Goal: Task Accomplishment & Management: Use online tool/utility

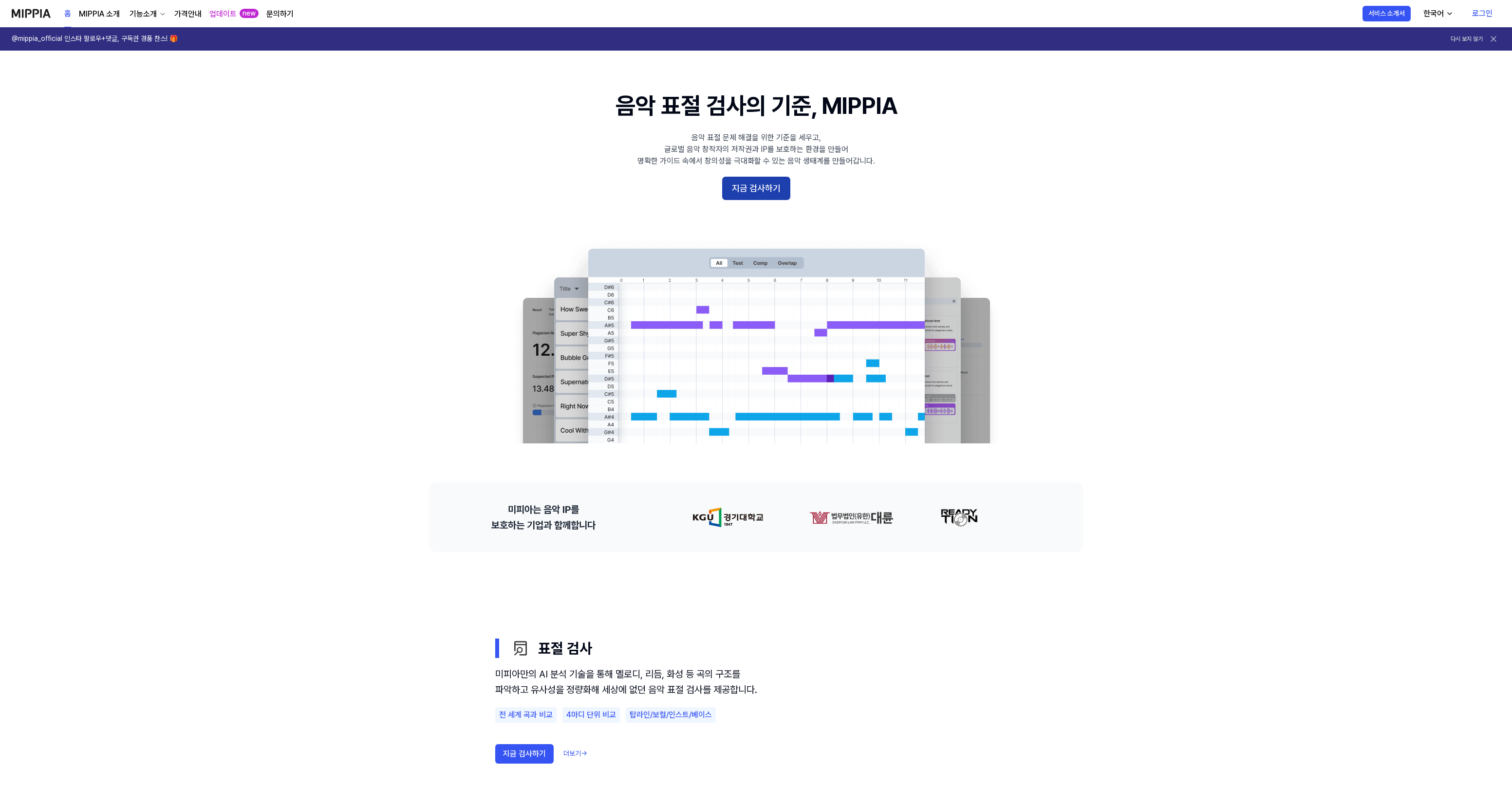
click at [745, 186] on button "지금 검사하기" at bounding box center [756, 188] width 68 height 24
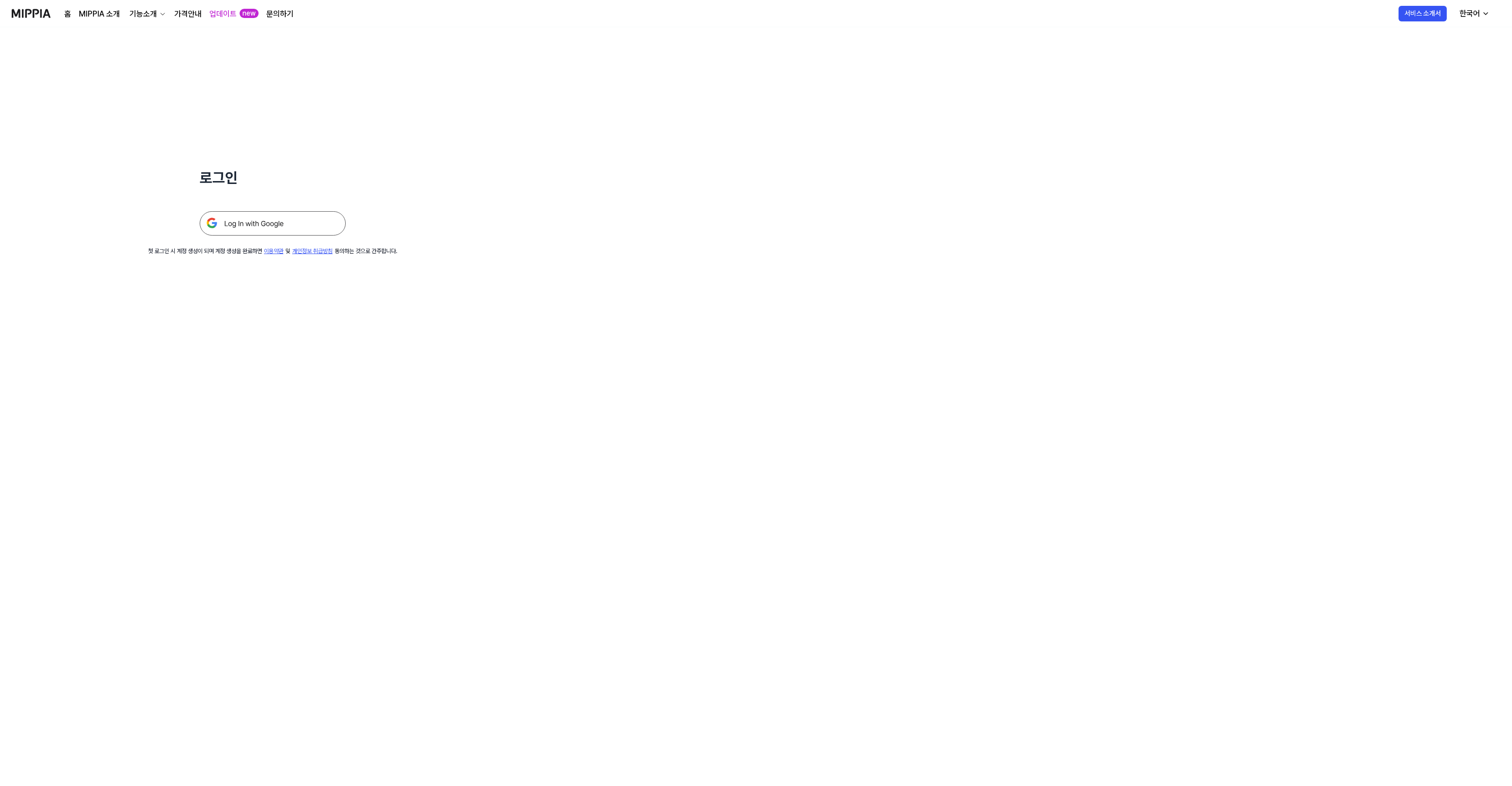
click at [305, 221] on img at bounding box center [273, 223] width 146 height 25
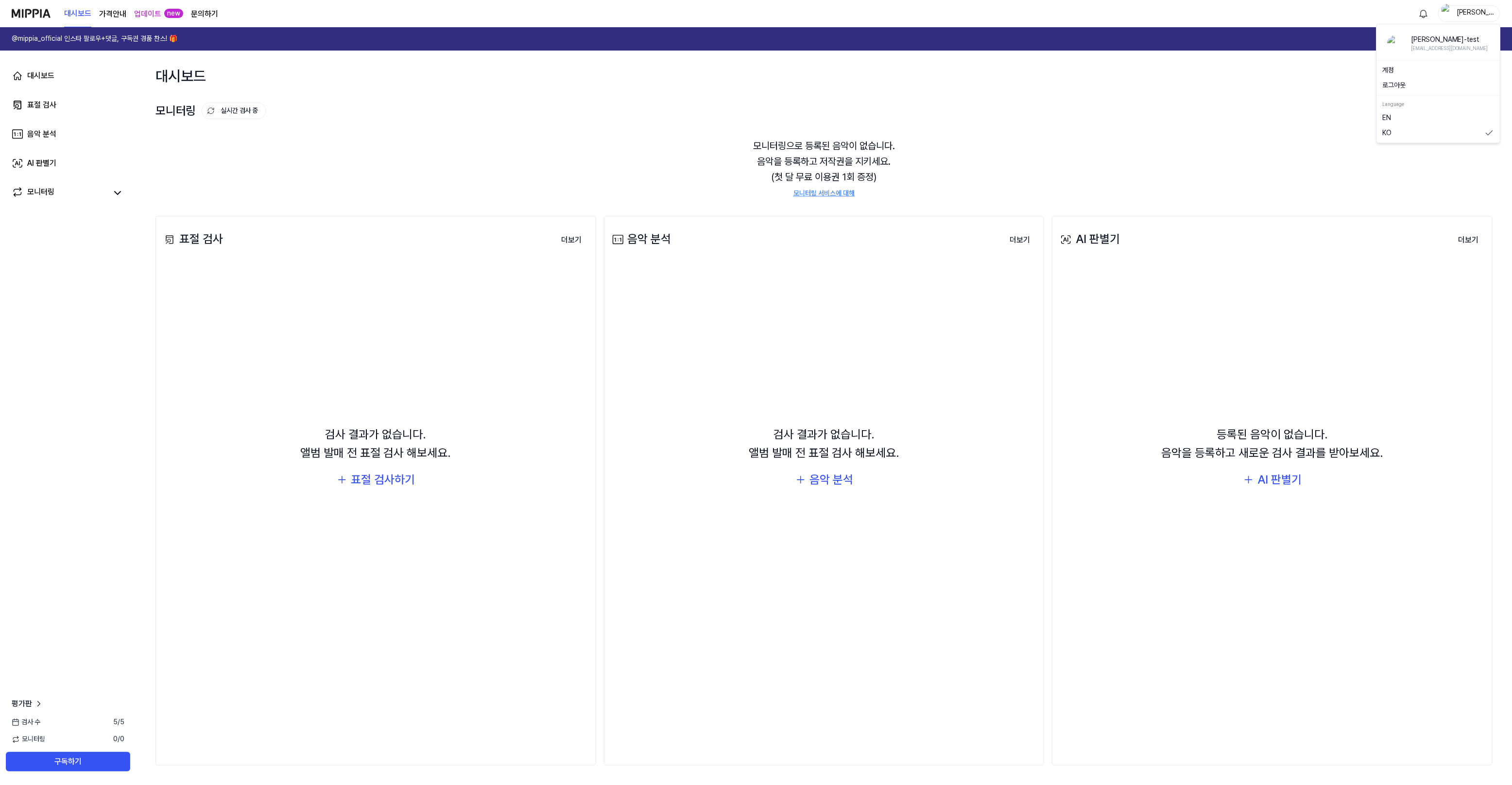
click at [1452, 17] on div "조다민-test" at bounding box center [1469, 14] width 62 height 16
click at [1392, 90] on div "로그아웃" at bounding box center [1439, 85] width 120 height 16
click at [1397, 86] on div "대시보드 검사 시작하기" at bounding box center [824, 75] width 1376 height 50
click at [1451, 17] on img "button" at bounding box center [1447, 13] width 12 height 19
click at [1395, 79] on div "로그아웃" at bounding box center [1439, 85] width 120 height 16
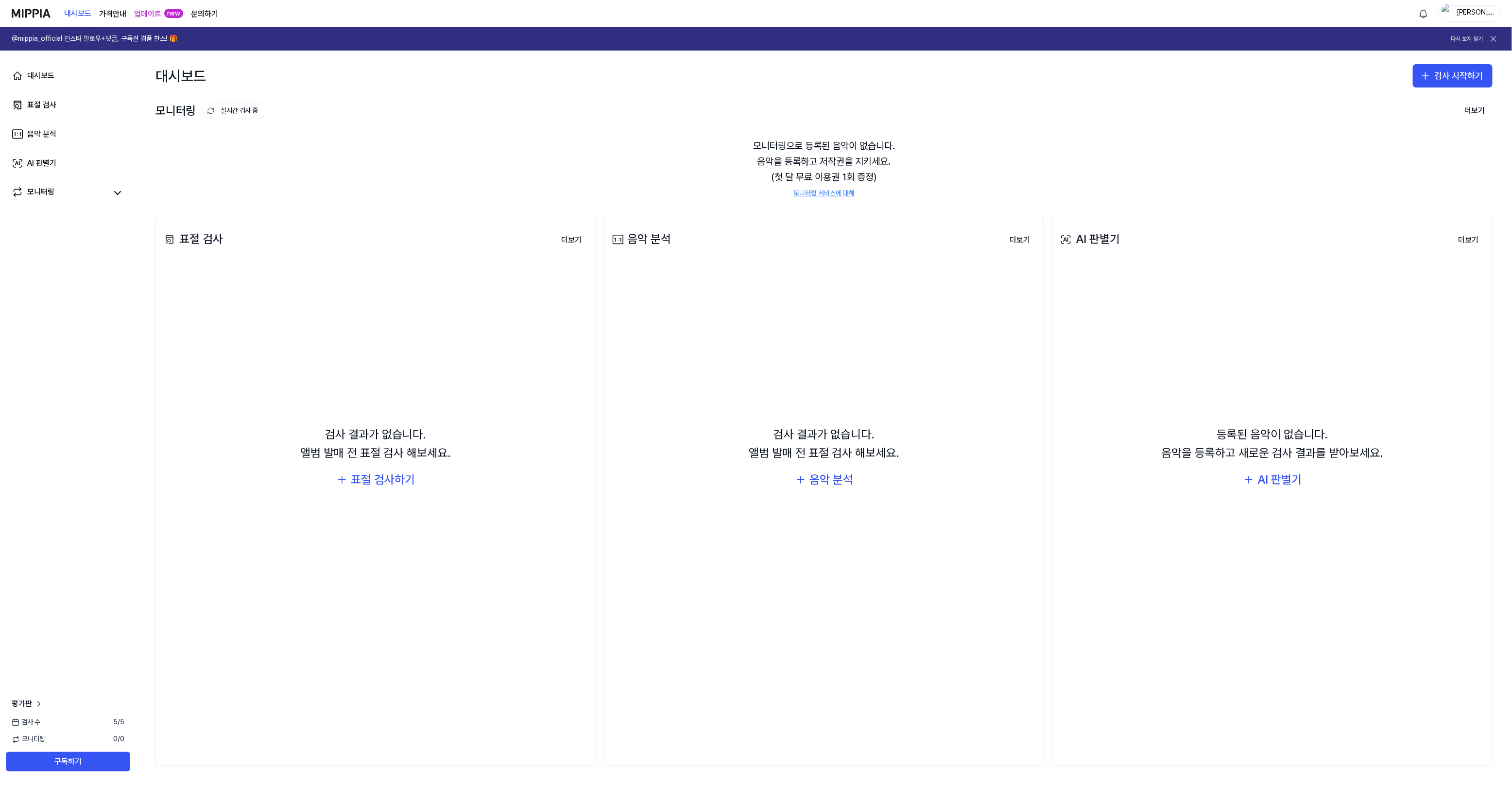
click at [1475, 16] on div "조다민-test" at bounding box center [1475, 14] width 37 height 11
click at [1401, 81] on button "로그아웃" at bounding box center [1439, 85] width 111 height 10
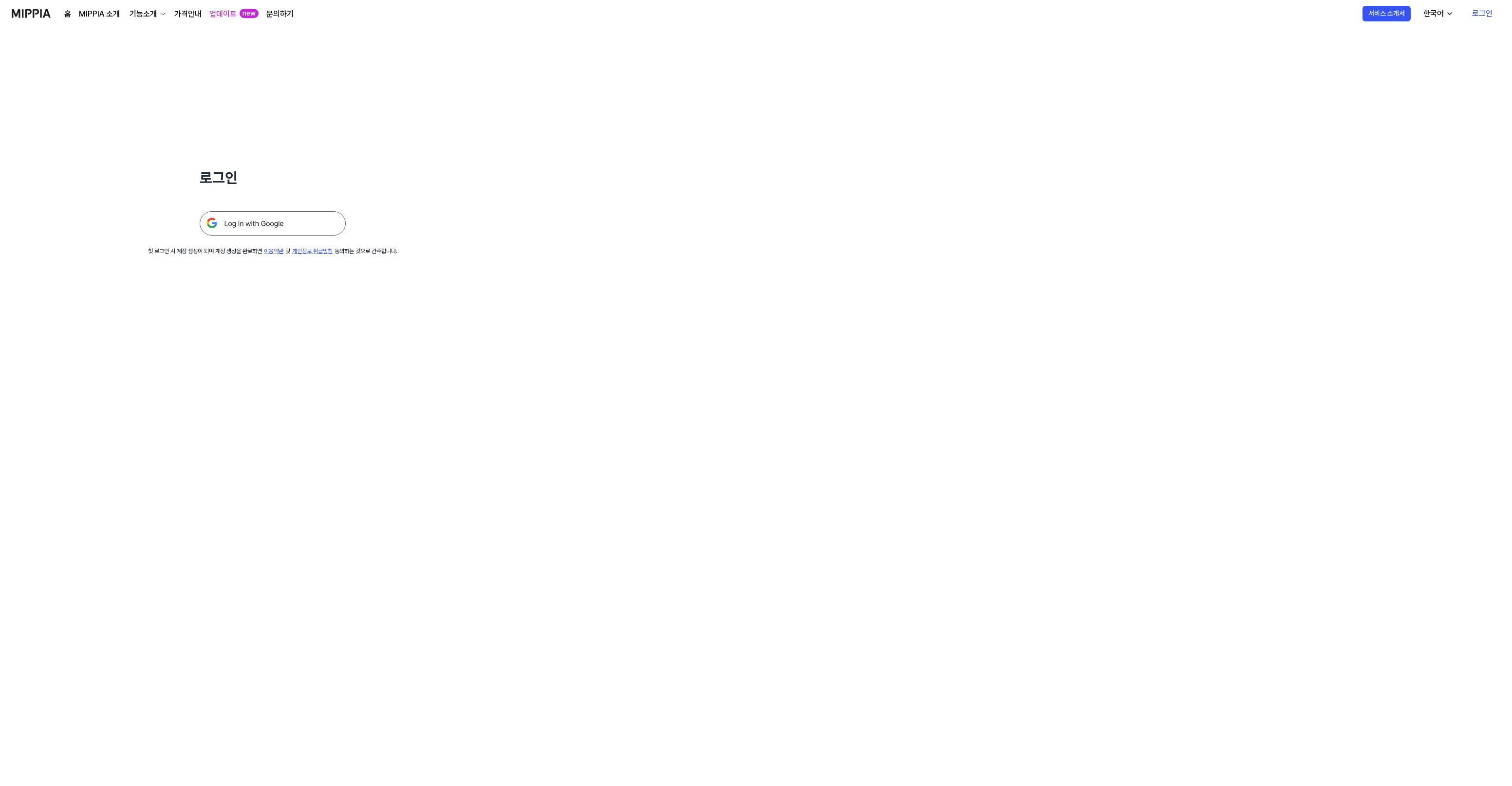
click at [273, 218] on img at bounding box center [273, 223] width 146 height 25
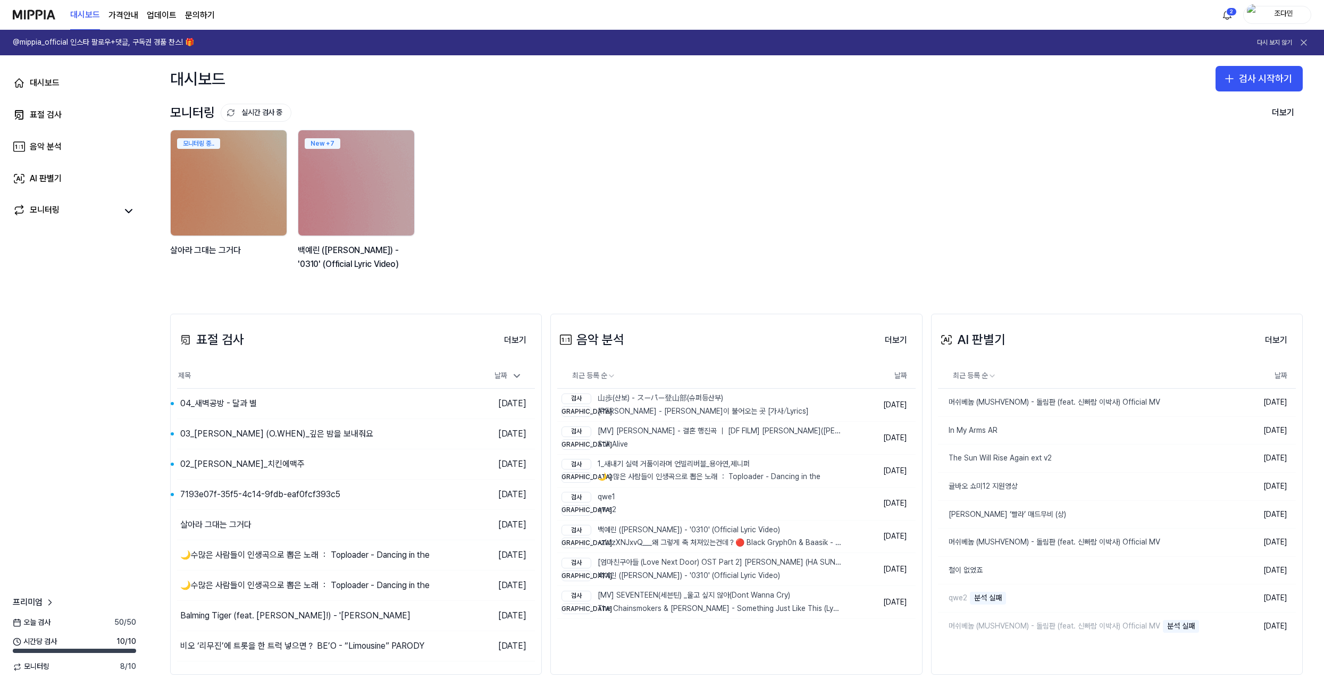
click at [636, 198] on div "모니터링 중.. [PERSON_NAME]는 그거다 New + 7 백예린 (Yerin Baek) - '0310' (Official Lyric V…" at bounding box center [728, 206] width 1133 height 152
click at [1232, 86] on button "검사 시작하기" at bounding box center [1259, 79] width 87 height 26
click at [1222, 146] on div "AI 판별기" at bounding box center [1212, 146] width 27 height 11
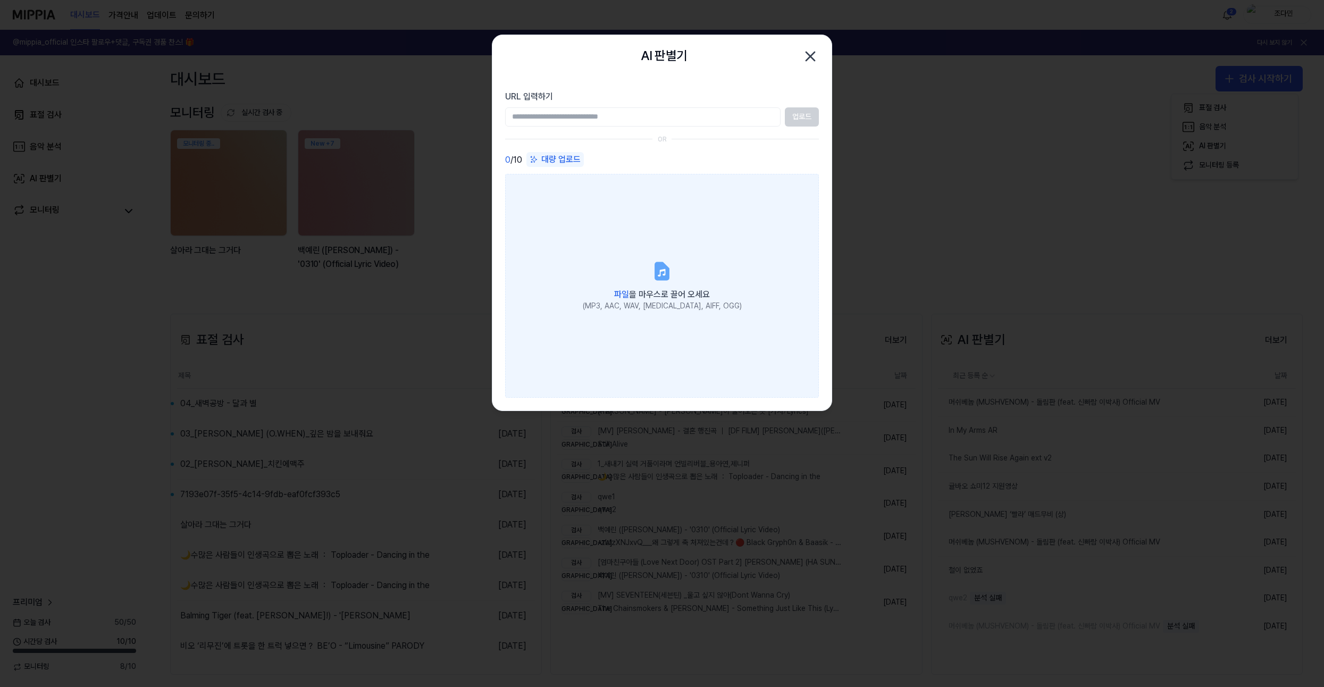
click at [570, 327] on label "파일 을 마우스로 끌어 오세요 (MP3, AAC, WAV, [MEDICAL_DATA], AIFF, OGG)" at bounding box center [662, 285] width 314 height 223
click at [0, 0] on input "파일 을 마우스로 끌어 오세요 (MP3, AAC, WAV, [MEDICAL_DATA], AIFF, OGG)" at bounding box center [0, 0] width 0 height 0
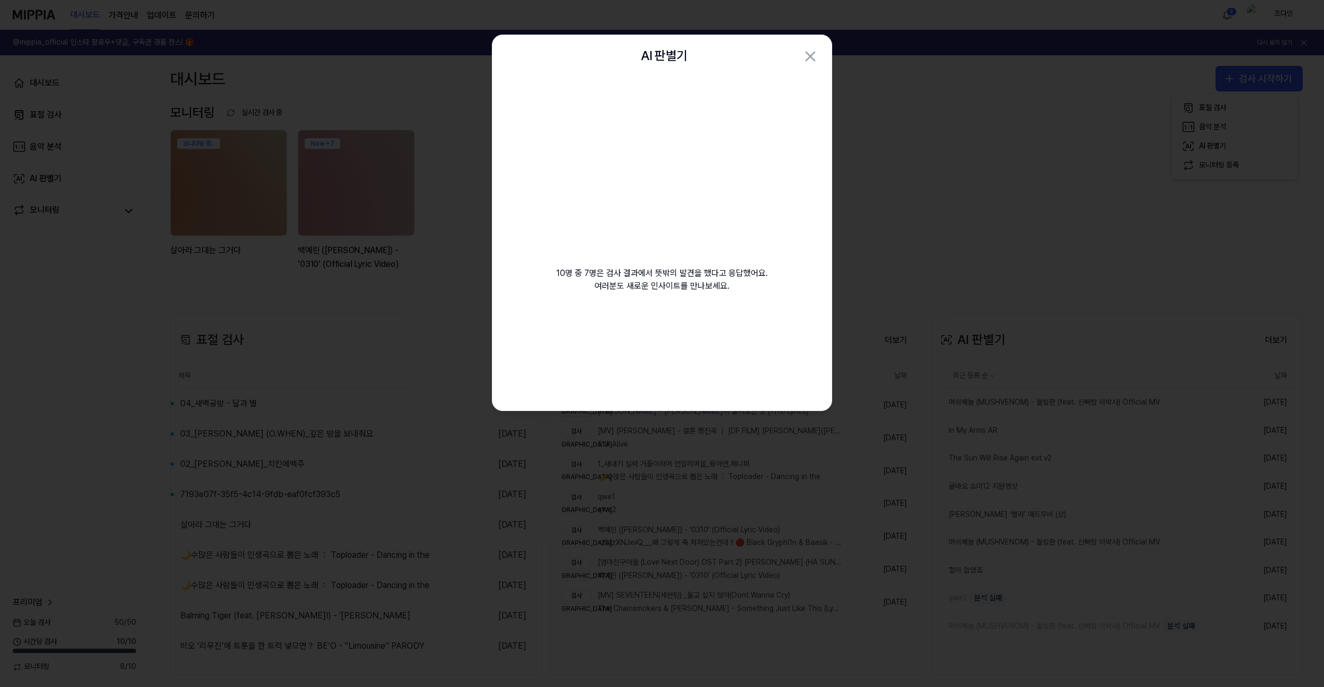
click at [611, 191] on video at bounding box center [662, 179] width 153 height 153
drag, startPoint x: 660, startPoint y: 169, endPoint x: 511, endPoint y: 220, distance: 158.1
click at [511, 220] on div "10명 중 7명은 검사 결과에서 뜻밖의 발견을 했다고 응답했어요. 여러분도 새로운 인사이트를 만나보세요." at bounding box center [662, 198] width 339 height 240
click at [696, 302] on div "10명 중 7명은 검사 결과에서 뜻밖의 발견을 했다고 응답했어요. 여러분도 새로운 인사이트를 만나보세요." at bounding box center [662, 198] width 339 height 240
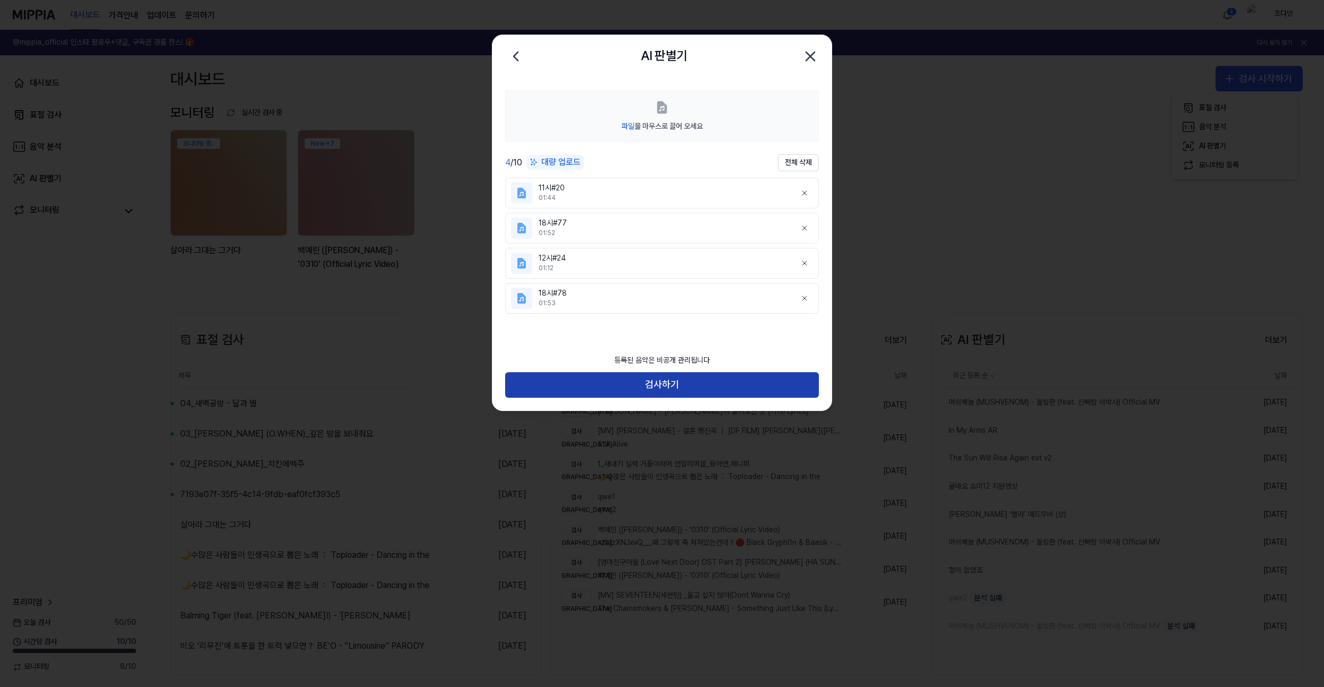
click at [582, 386] on button "검사하기" at bounding box center [662, 385] width 314 height 26
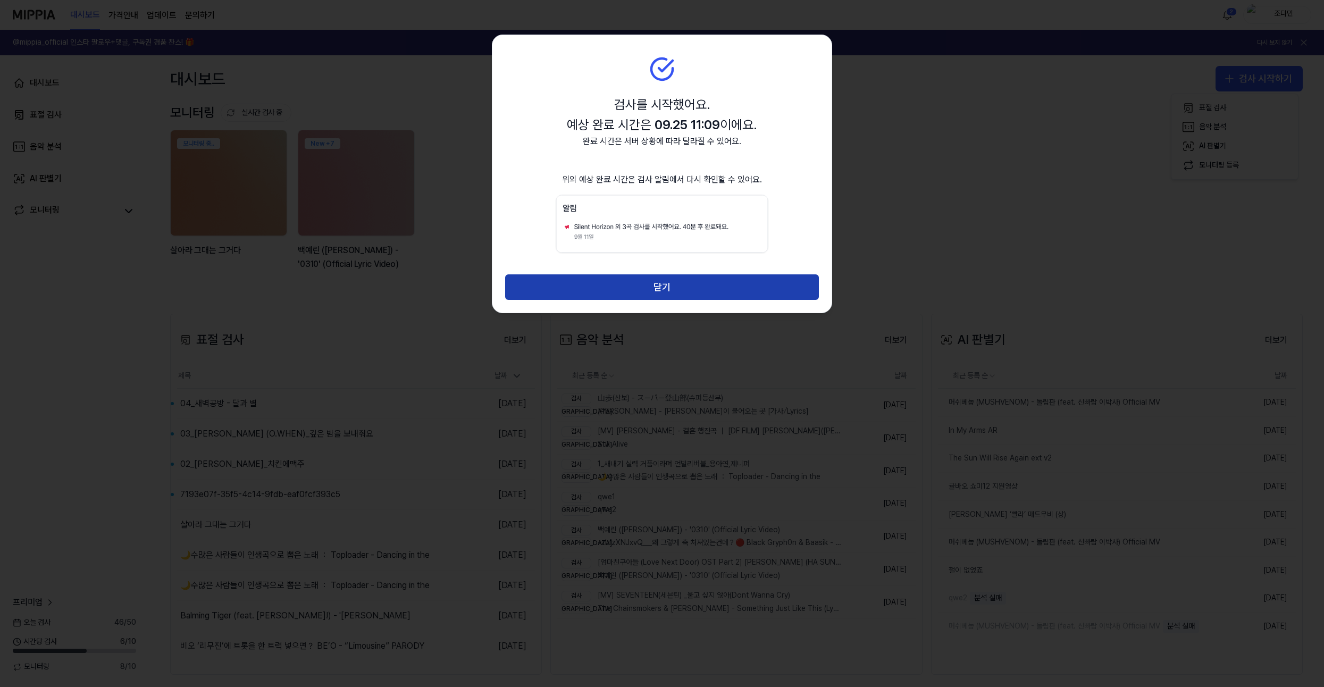
click at [638, 297] on button "닫기" at bounding box center [662, 287] width 314 height 26
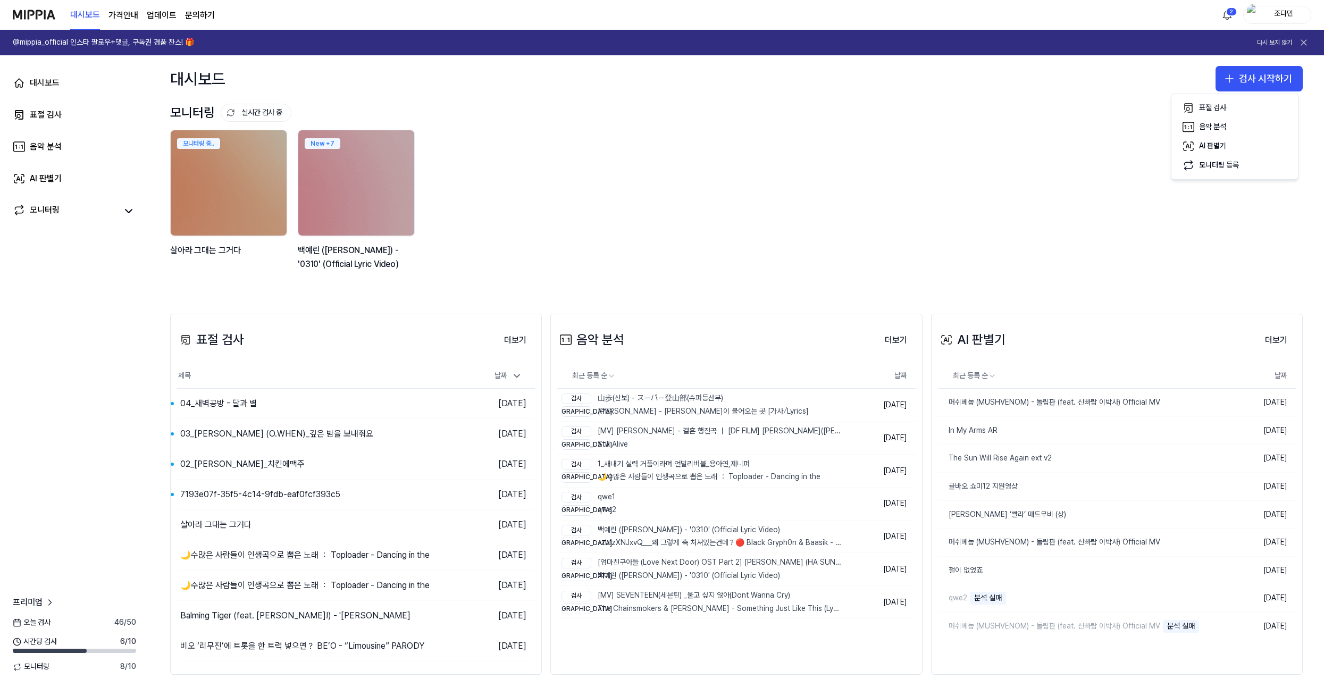
click at [1105, 315] on div "AI 판별기 더보기 AI 판별기 최근 등록 순 날짜 머쉬베놈 (MUSHVENOM) - 돌림판 (feat. 신빠람 이박사) Official MV…" at bounding box center [1117, 495] width 372 height 362
click at [1279, 347] on button "더보기" at bounding box center [1276, 340] width 39 height 21
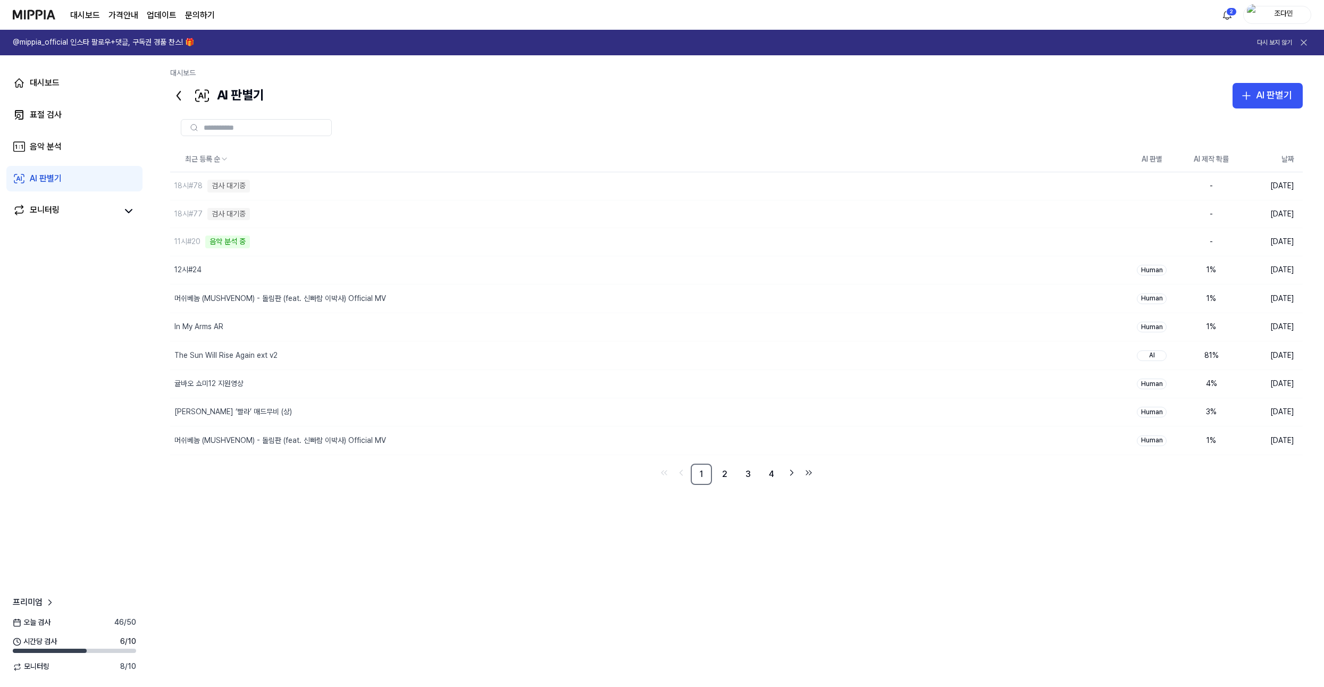
click at [449, 573] on div "최근 등록 순 AI 판별 AI 제작 확률 날짜 18시#78 검사 대기중 삭제 - [DATE] 18시#77 검사 대기중 삭제 - [DATE]…" at bounding box center [736, 370] width 1133 height 447
click at [336, 145] on div at bounding box center [736, 128] width 1133 height 38
click at [36, 87] on div "대시보드" at bounding box center [45, 83] width 30 height 13
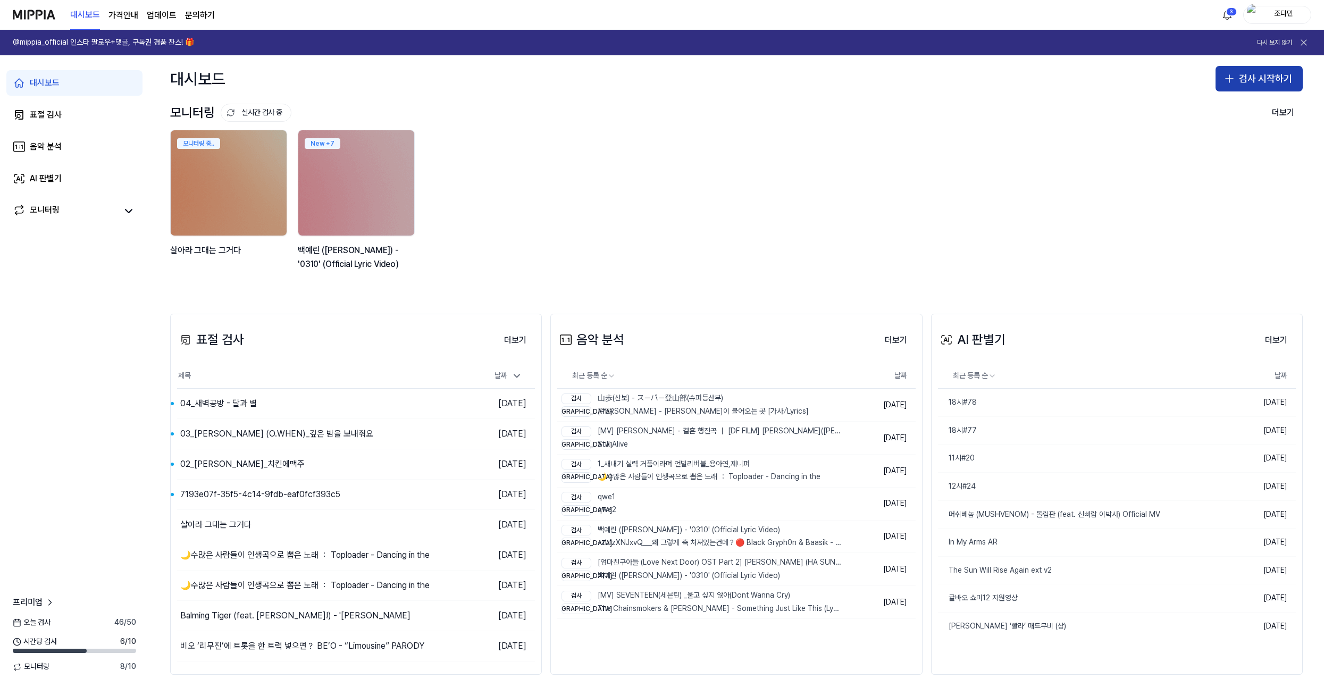
click at [1225, 78] on icon "button" at bounding box center [1229, 78] width 13 height 13
click at [1218, 109] on div "표절 검사" at bounding box center [1212, 108] width 27 height 11
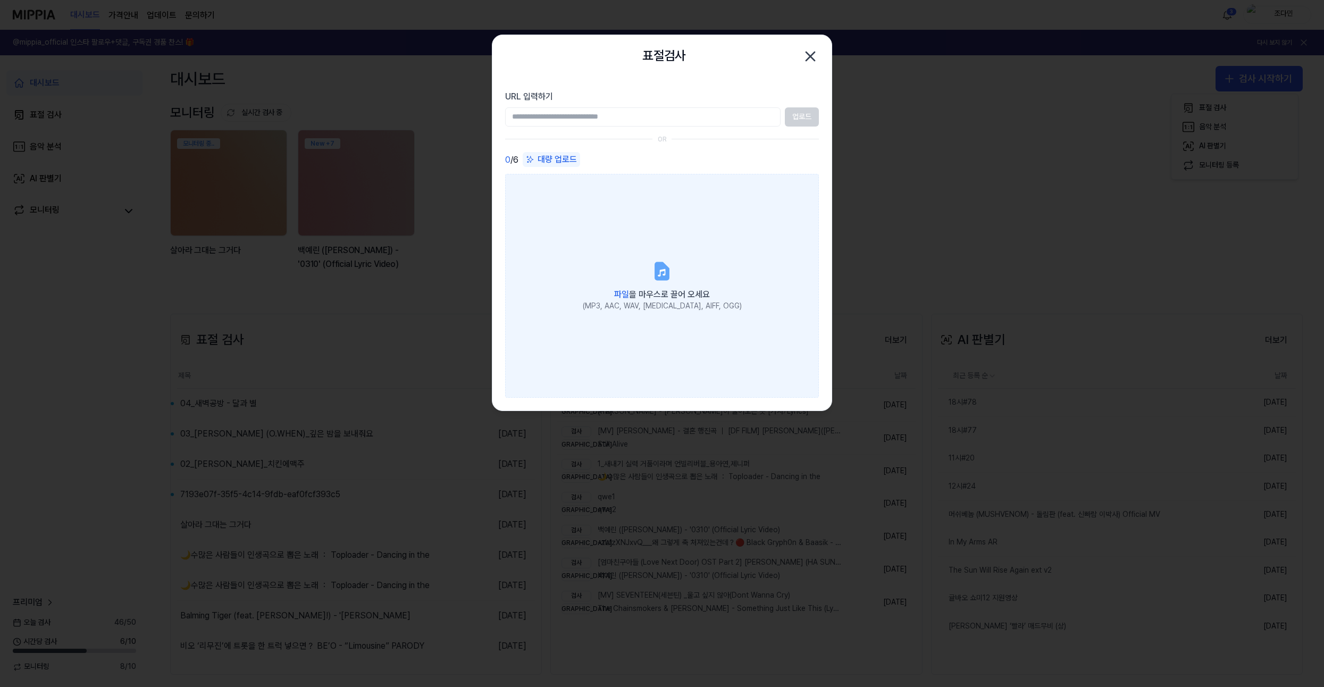
click at [584, 229] on label "파일 을 마우스로 끌어 오세요 (MP3, AAC, WAV, [MEDICAL_DATA], AIFF, OGG)" at bounding box center [662, 285] width 314 height 223
click at [0, 0] on input "파일 을 마우스로 끌어 오세요 (MP3, AAC, WAV, [MEDICAL_DATA], AIFF, OGG)" at bounding box center [0, 0] width 0 height 0
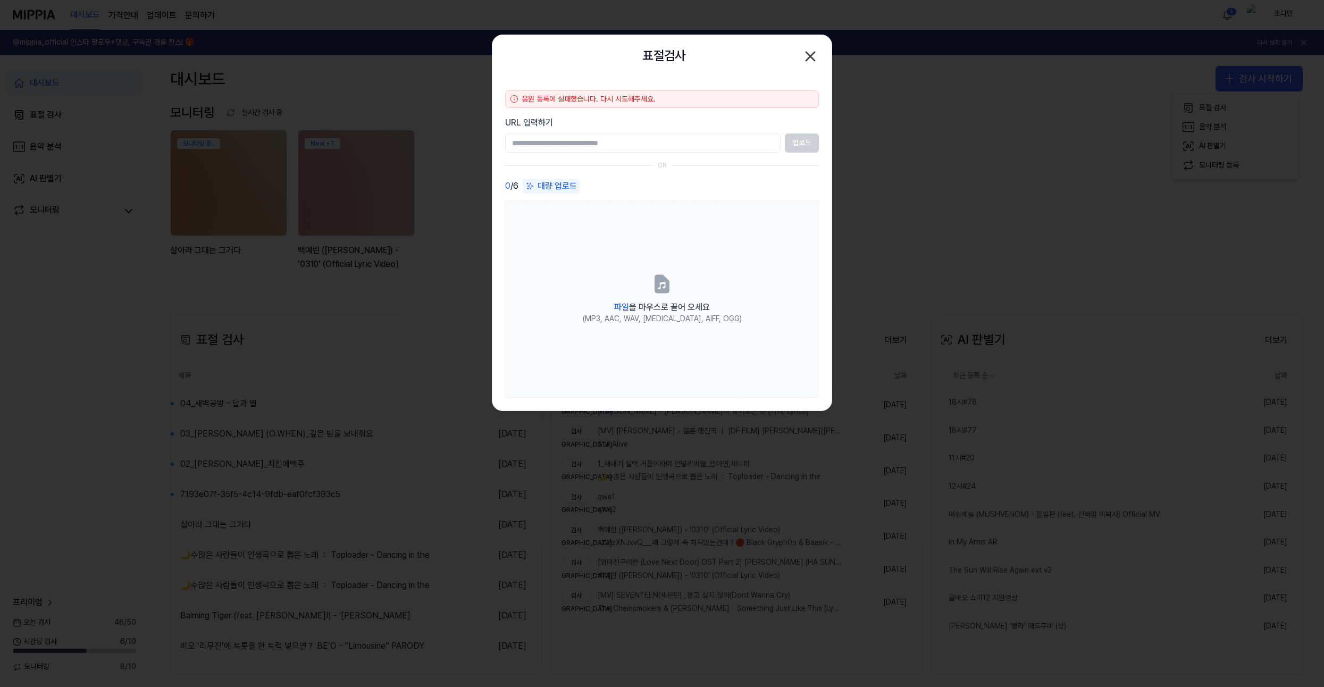
click at [624, 183] on div "0 / 6 대량 업로드" at bounding box center [662, 186] width 314 height 15
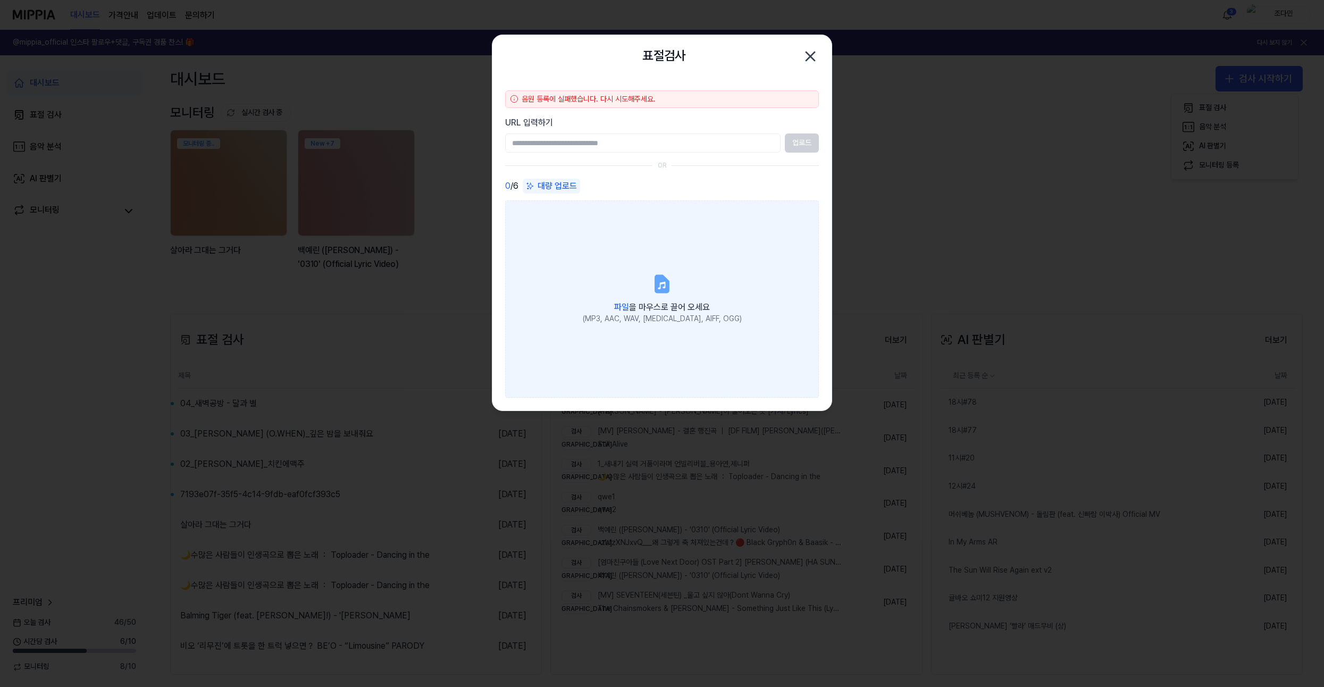
click at [722, 246] on label "파일 을 마우스로 끌어 오세요 (MP3, AAC, WAV, [MEDICAL_DATA], AIFF, OGG)" at bounding box center [662, 299] width 314 height 197
click at [0, 0] on input "파일 을 마우스로 끌어 오세요 (MP3, AAC, WAV, [MEDICAL_DATA], AIFF, OGG)" at bounding box center [0, 0] width 0 height 0
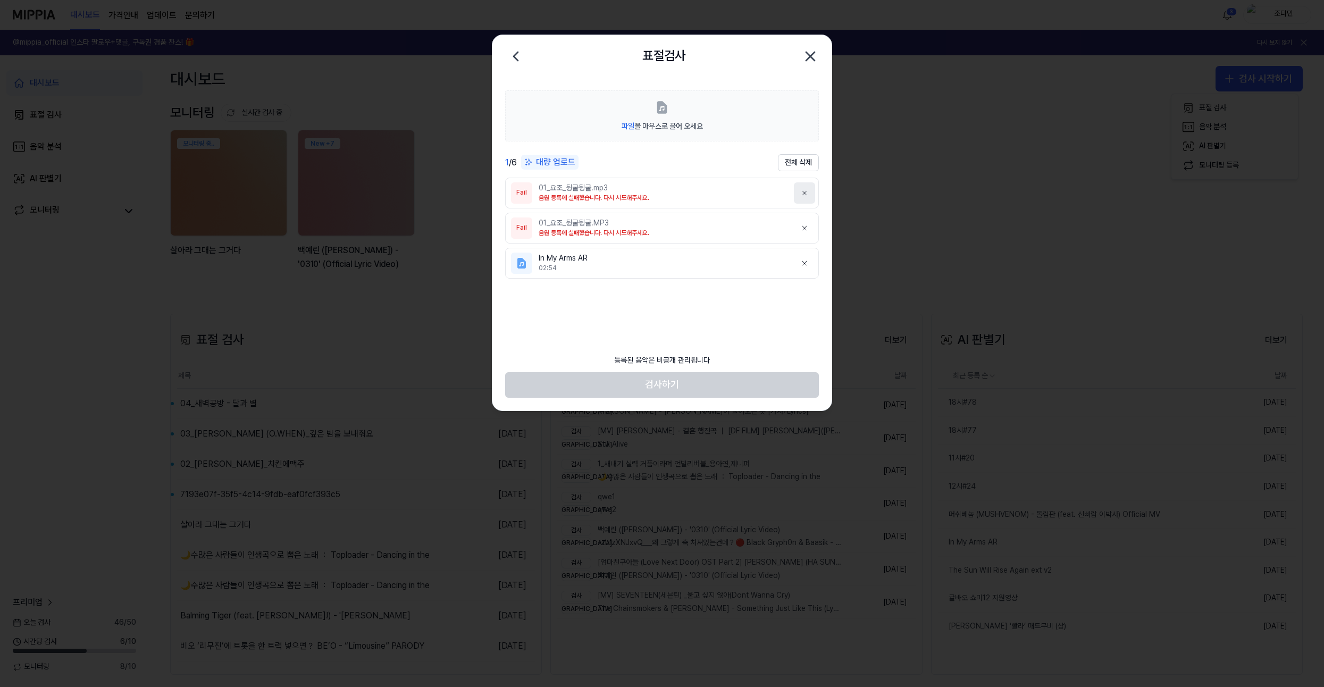
click at [802, 186] on button at bounding box center [804, 192] width 21 height 21
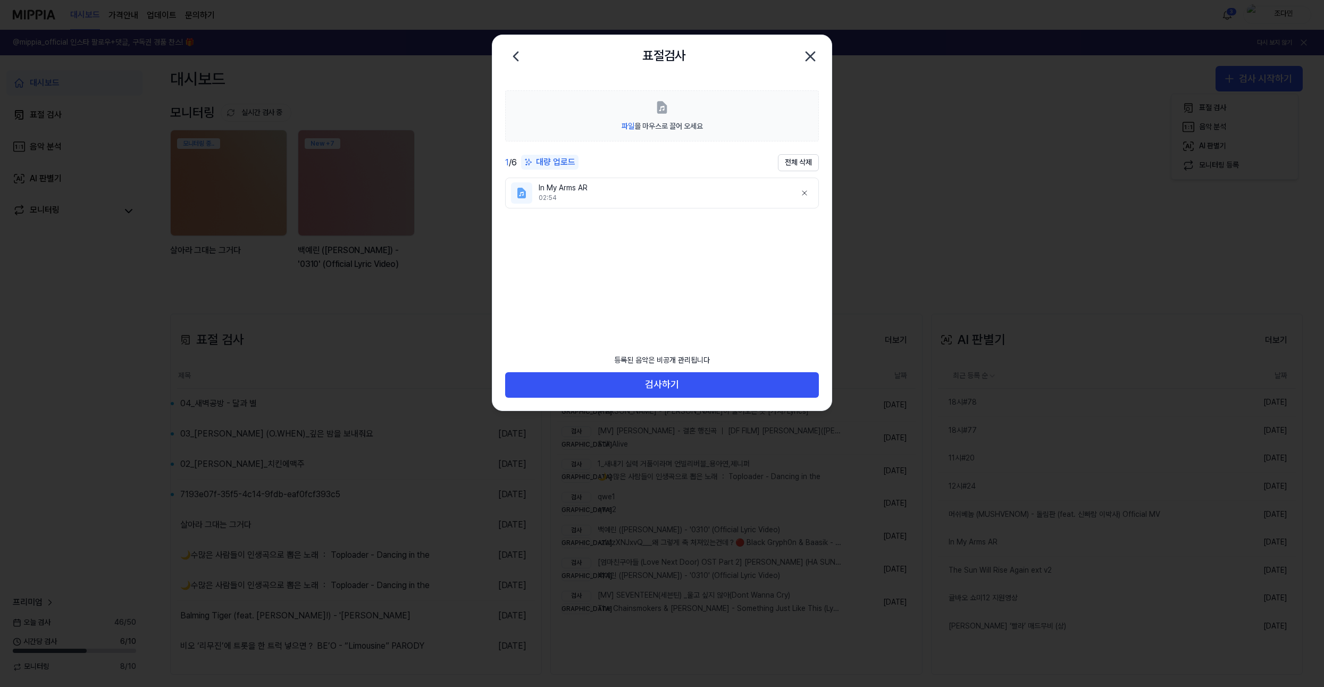
click at [603, 320] on ul "In My Arms AR 02:54" at bounding box center [662, 255] width 314 height 155
click at [805, 55] on icon "button" at bounding box center [810, 56] width 17 height 17
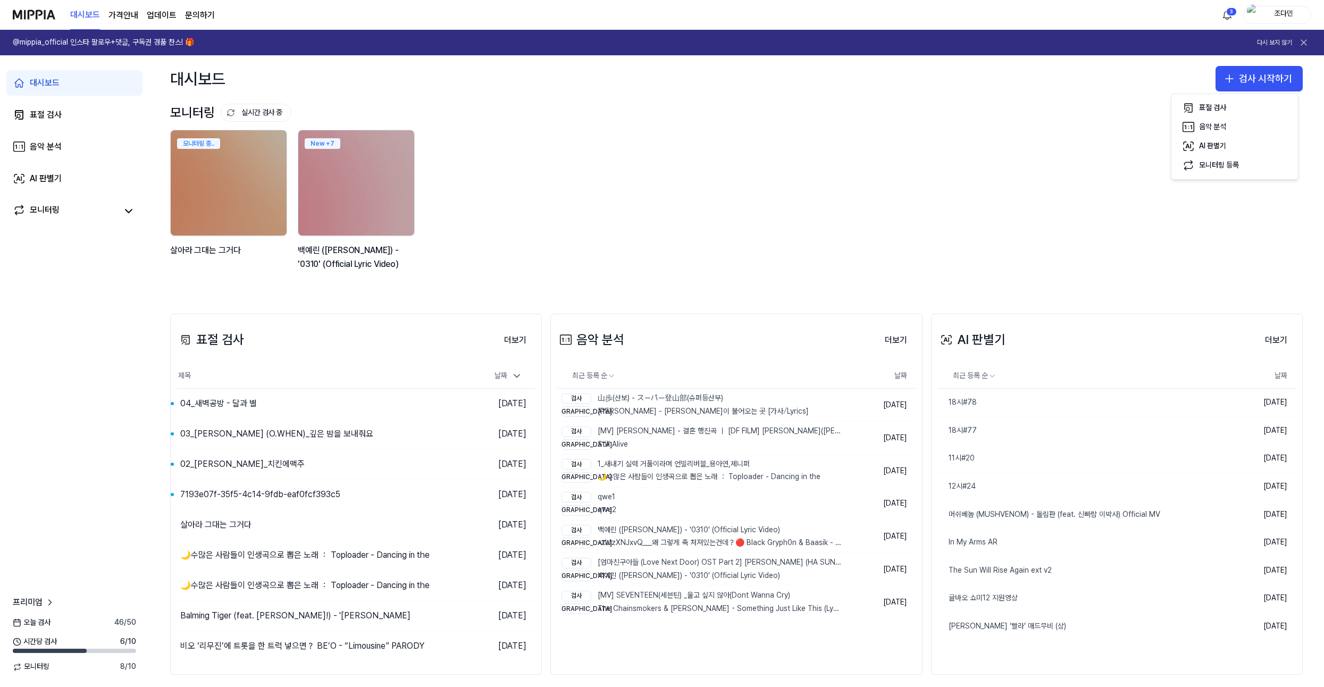
click at [577, 177] on div "모니터링 중.. [PERSON_NAME]는 그거다 New + 7 백예린 (Yerin Baek) - '0310' (Official Lyric V…" at bounding box center [728, 206] width 1133 height 152
click at [635, 262] on div "모니터링 중.. [PERSON_NAME]는 그거다 New + 7 백예린 (Yerin Baek) - '0310' (Official Lyric V…" at bounding box center [728, 206] width 1133 height 152
click at [1271, 49] on div "다시 보지 않기" at bounding box center [1284, 42] width 54 height 15
click at [1278, 40] on button "다시 보지 않기" at bounding box center [1274, 42] width 35 height 9
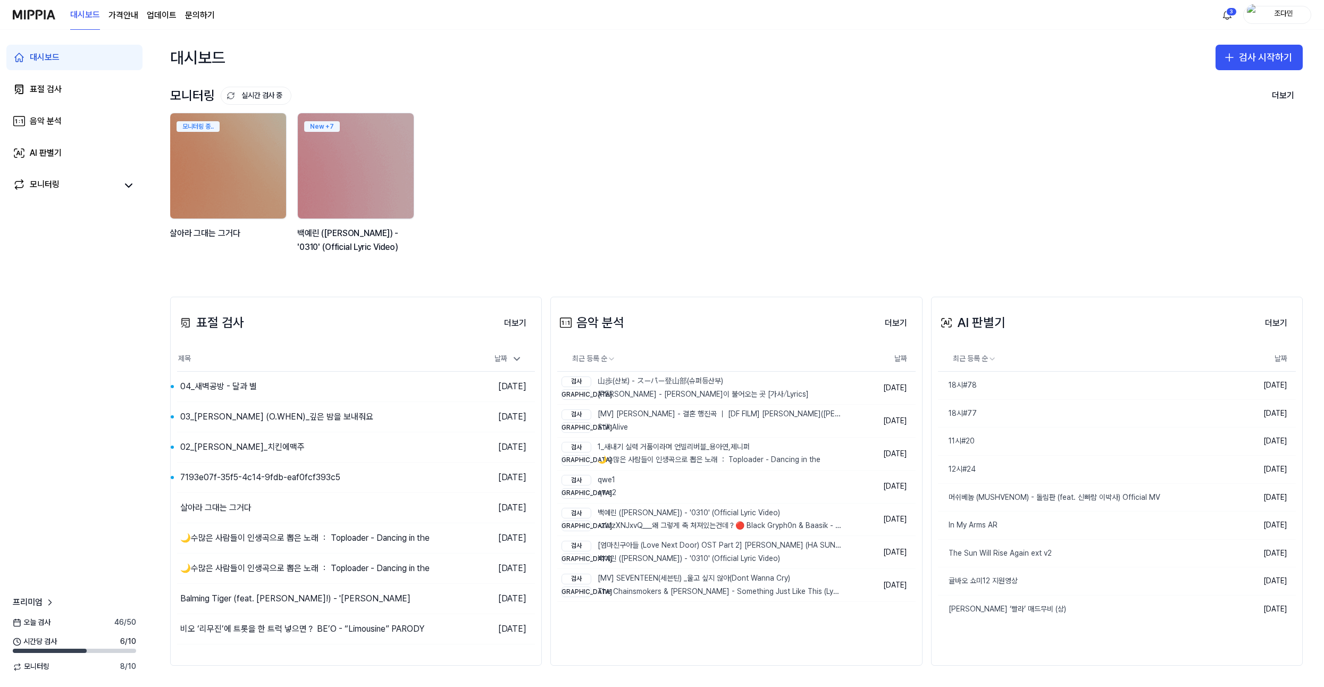
click at [790, 137] on div "모니터링 중.. [PERSON_NAME]는 그거다 New + 7 백예린 (Yerin Baek) - '0310' (Official Lyric V…" at bounding box center [727, 189] width 1133 height 152
click at [790, 137] on div "모니터링 중.. [PERSON_NAME]는 그거다 New + 7 백예린 (Yerin Baek) - '0310' (Official Lyric V…" at bounding box center [728, 189] width 1133 height 152
click at [596, 166] on div "모니터링 중.. [PERSON_NAME]는 그거다 New + 7 백예린 (Yerin Baek) - '0310' (Official Lyric V…" at bounding box center [728, 189] width 1133 height 152
click at [643, 147] on div "모니터링 중.. [PERSON_NAME]는 그거다 New + 7 백예린 (Yerin Baek) - '0310' (Official Lyric V…" at bounding box center [728, 189] width 1133 height 152
